Goal: Information Seeking & Learning: Check status

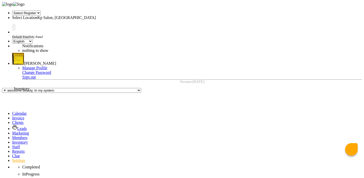
select select "en"
click at [12, 140] on icon at bounding box center [12, 142] width 0 height 4
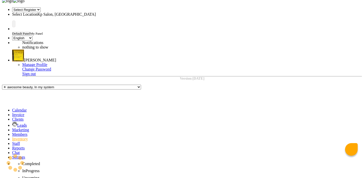
select select "all"
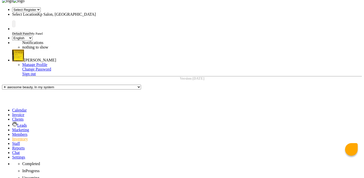
scroll to position [78, 0]
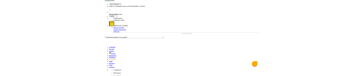
scroll to position [78, 0]
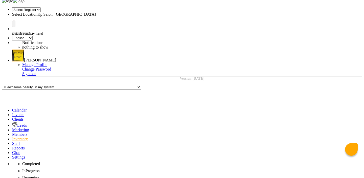
copy td "27071"
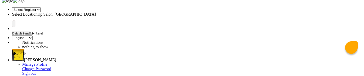
scroll to position [53, 0]
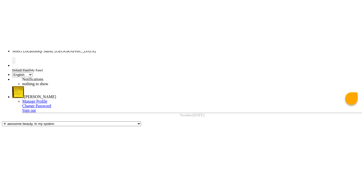
scroll to position [13, 0]
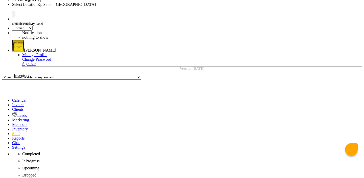
click at [12, 127] on icon at bounding box center [12, 129] width 0 height 4
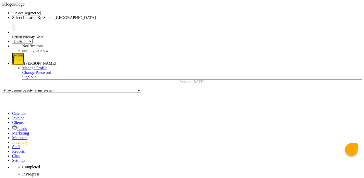
select select "all"
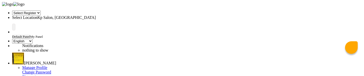
scroll to position [55, 0]
select select "all"
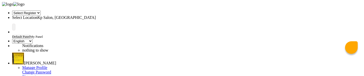
select select "all"
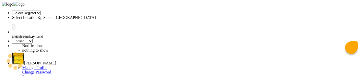
select select "all"
